Goal: Information Seeking & Learning: Learn about a topic

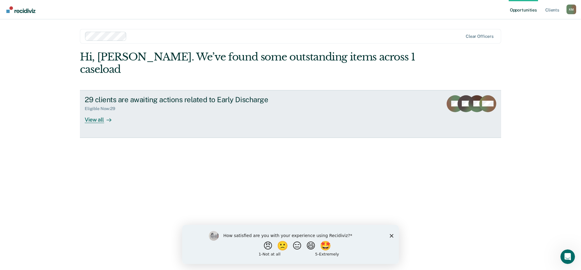
click at [103, 111] on div "View all" at bounding box center [102, 117] width 34 height 12
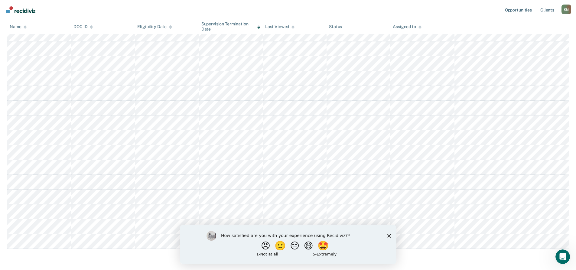
scroll to position [317, 0]
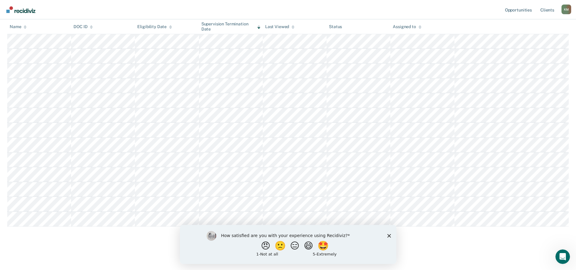
click at [390, 236] on polygon "Close survey" at bounding box center [389, 236] width 4 height 4
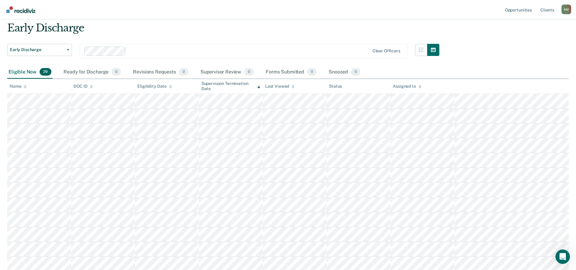
scroll to position [0, 0]
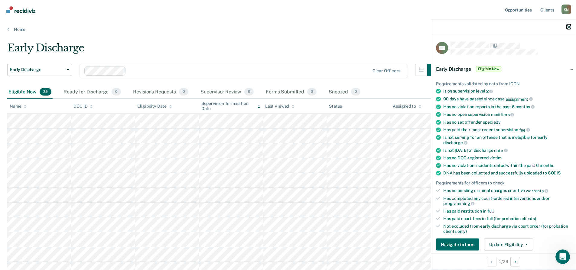
click at [568, 26] on icon "button" at bounding box center [569, 27] width 4 height 4
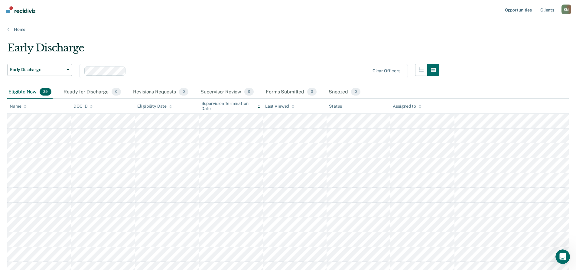
click at [285, 48] on div "Early Discharge" at bounding box center [223, 50] width 432 height 17
